Goal: Check status: Check status

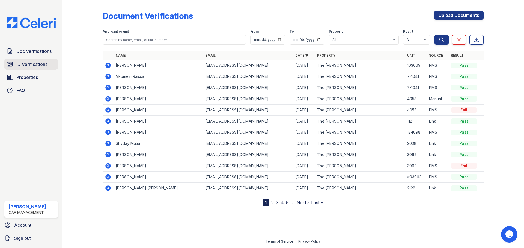
click at [27, 63] on span "ID Verifications" at bounding box center [31, 64] width 31 height 7
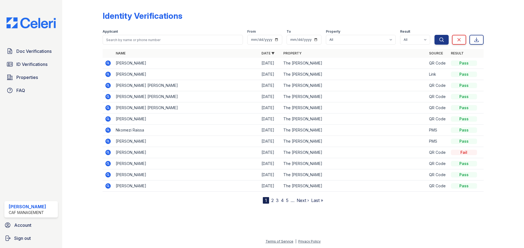
click at [107, 62] on icon at bounding box center [108, 63] width 7 height 7
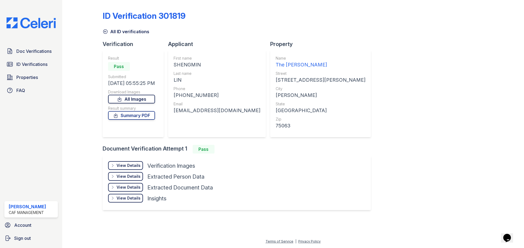
click at [136, 101] on link "All Images" at bounding box center [131, 99] width 47 height 9
